Goal: Browse casually

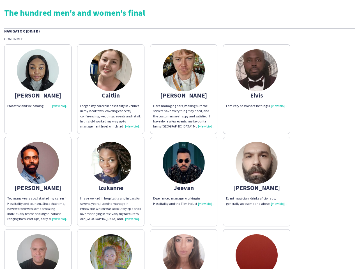
click at [179, 135] on div "[PERSON_NAME] Proactive abd welcoming [PERSON_NAME] began my career in hospital…" at bounding box center [179, 180] width 350 height 278
click at [38, 89] on img at bounding box center [38, 70] width 42 height 42
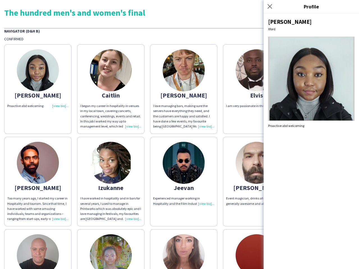
click at [111, 89] on img at bounding box center [111, 70] width 42 height 42
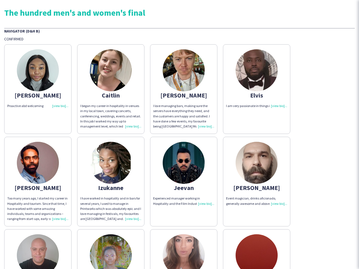
click at [184, 89] on img at bounding box center [184, 70] width 42 height 42
click at [256, 89] on img at bounding box center [256, 70] width 42 height 42
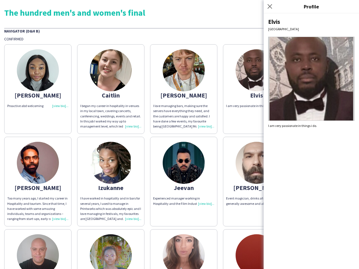
click at [38, 182] on img at bounding box center [38, 163] width 42 height 42
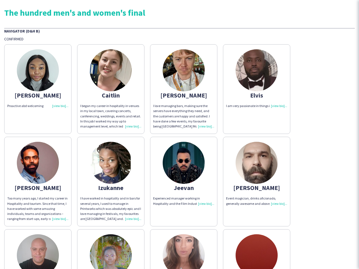
click at [111, 182] on img at bounding box center [111, 163] width 42 height 42
click at [184, 182] on img at bounding box center [184, 163] width 42 height 42
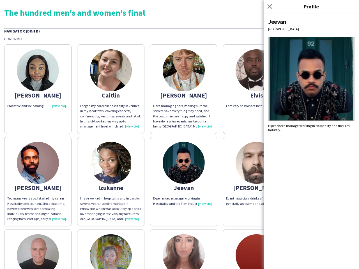
click at [256, 182] on img at bounding box center [256, 163] width 42 height 42
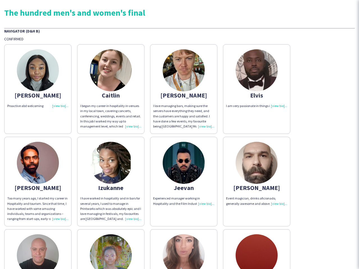
click at [38, 249] on img at bounding box center [38, 255] width 42 height 42
